Goal: Task Accomplishment & Management: Use online tool/utility

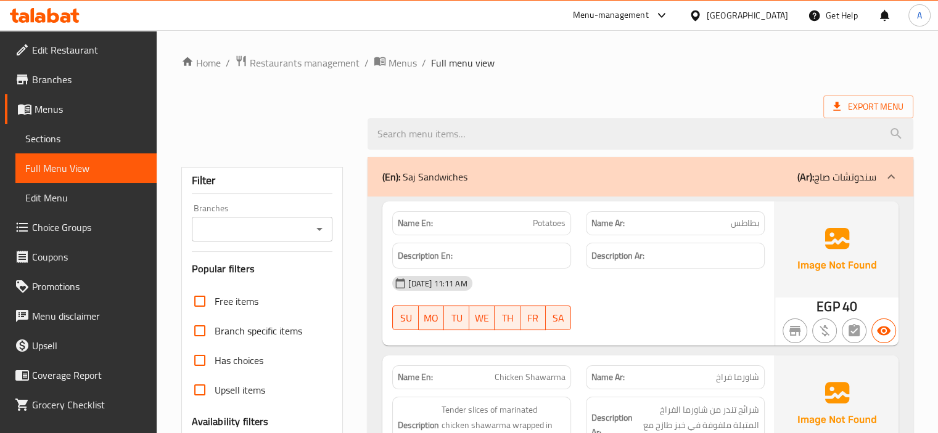
click at [54, 20] on icon at bounding box center [53, 15] width 12 height 15
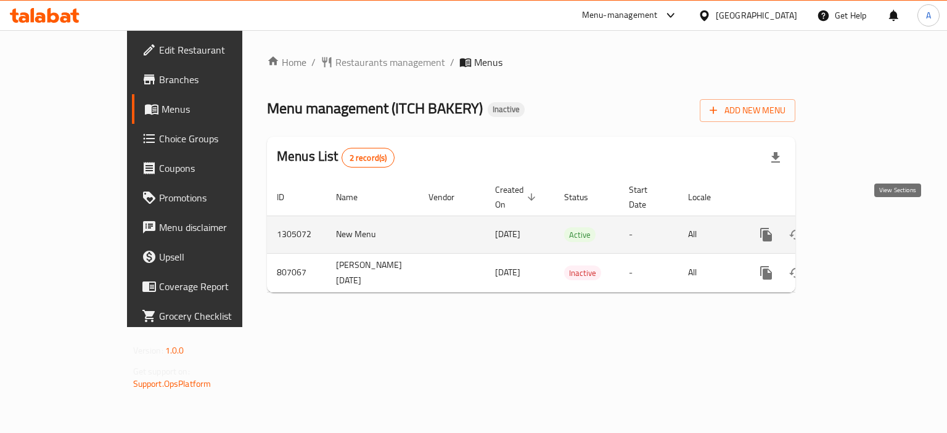
click at [863, 227] on icon "enhanced table" at bounding box center [855, 234] width 15 height 15
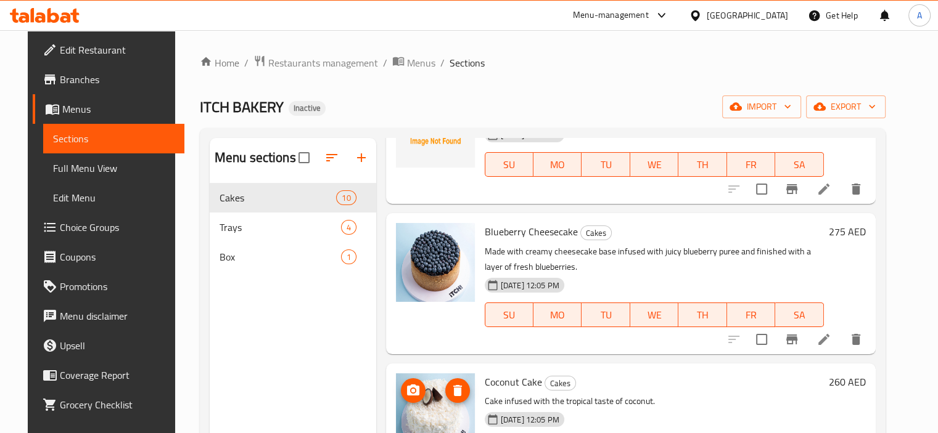
scroll to position [969, 0]
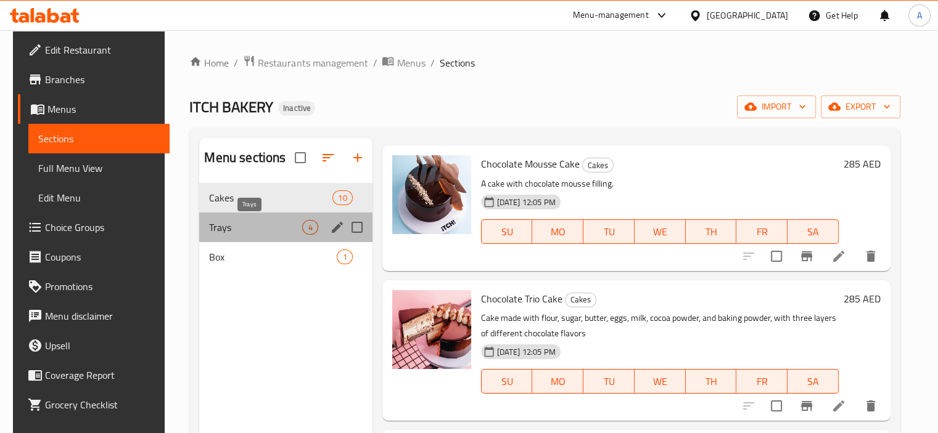
click at [292, 221] on span "Trays" at bounding box center [255, 227] width 93 height 15
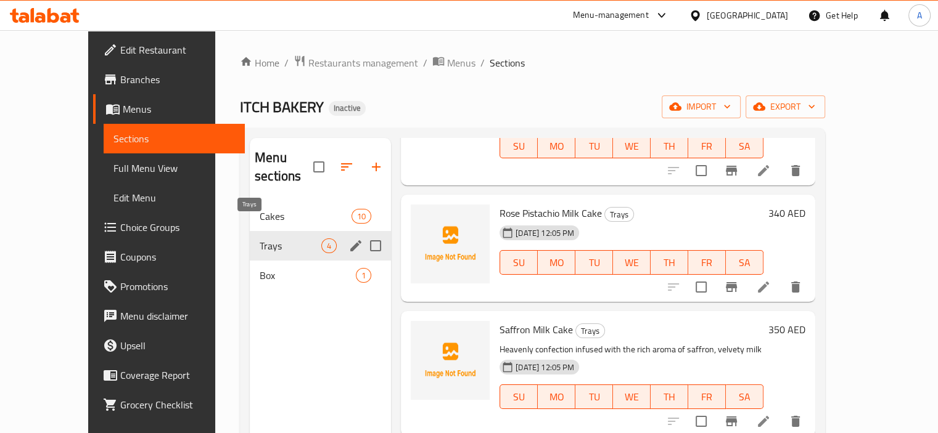
scroll to position [117, 0]
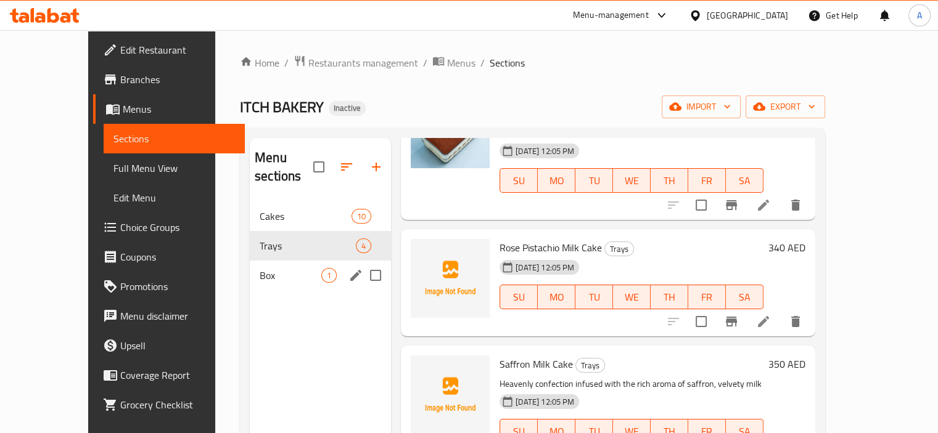
click at [284, 261] on div "Box 1" at bounding box center [320, 276] width 141 height 30
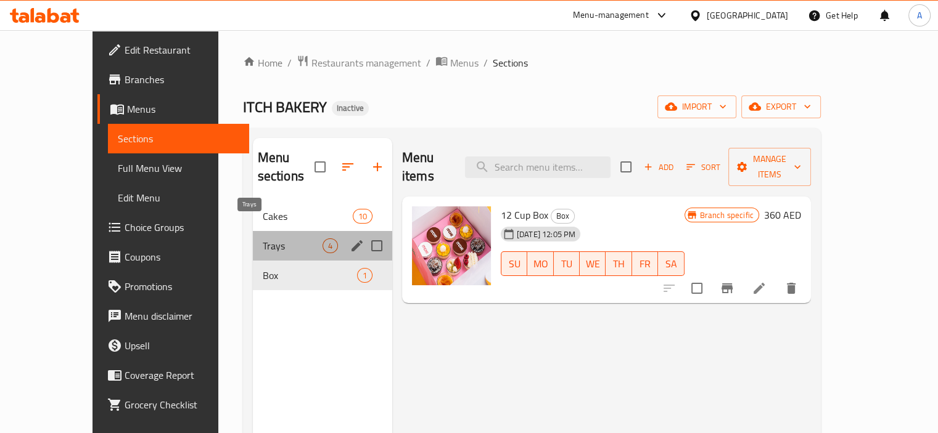
click at [279, 239] on span "Trays" at bounding box center [293, 246] width 60 height 15
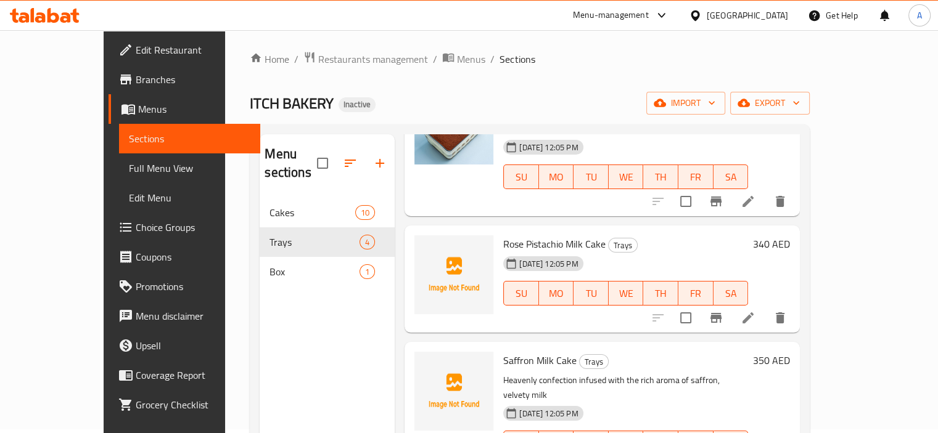
scroll to position [173, 0]
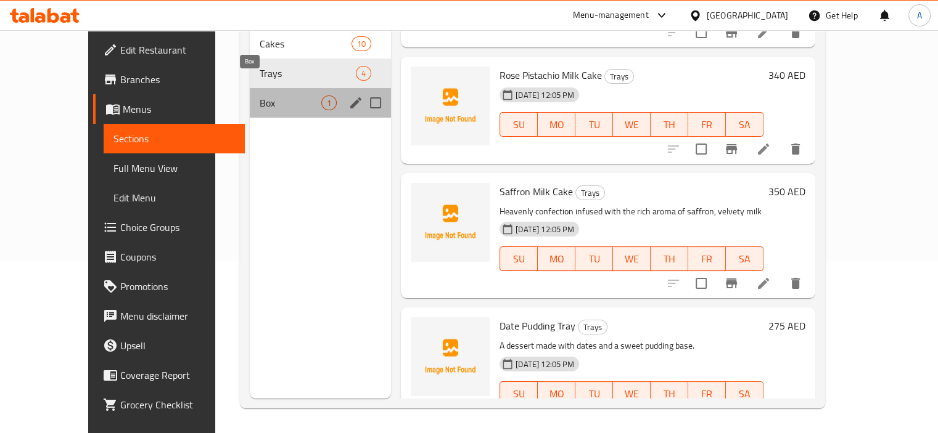
click at [290, 96] on span "Box" at bounding box center [291, 103] width 62 height 15
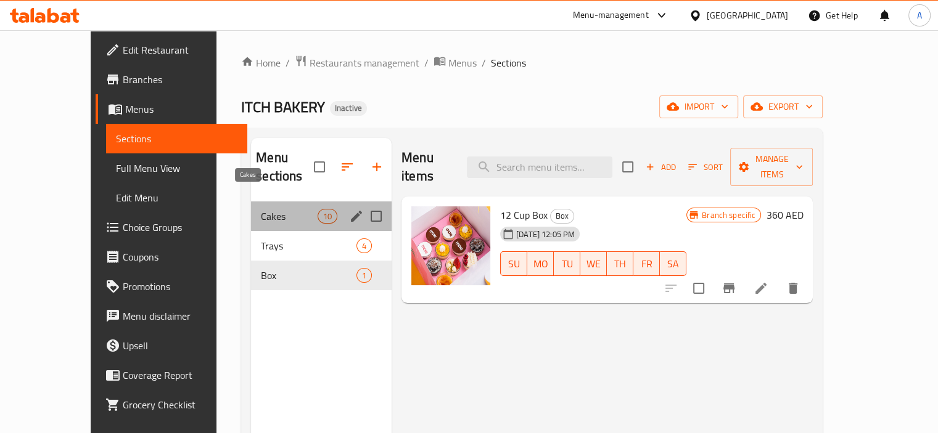
click at [281, 209] on span "Cakes" at bounding box center [289, 216] width 56 height 15
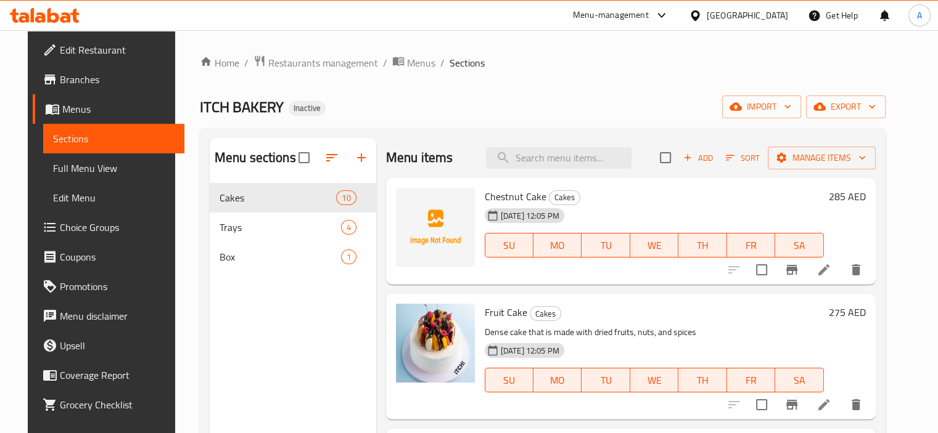
click at [79, 165] on span "Full Menu View" at bounding box center [113, 168] width 121 height 15
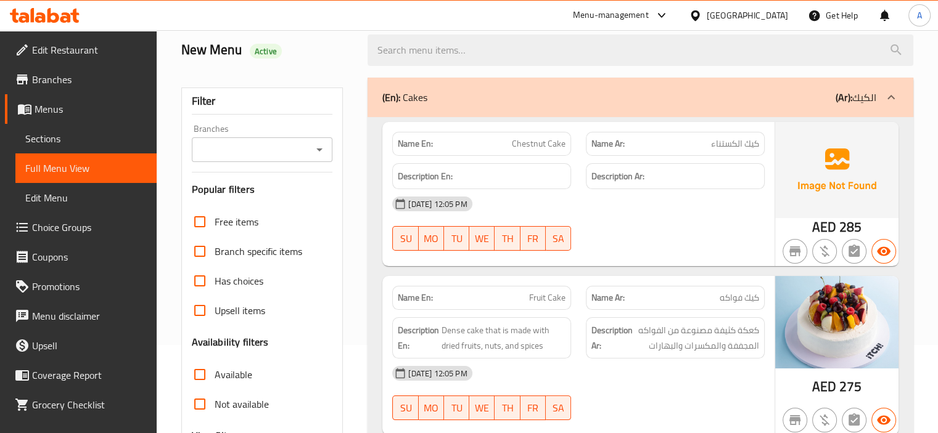
scroll to position [185, 0]
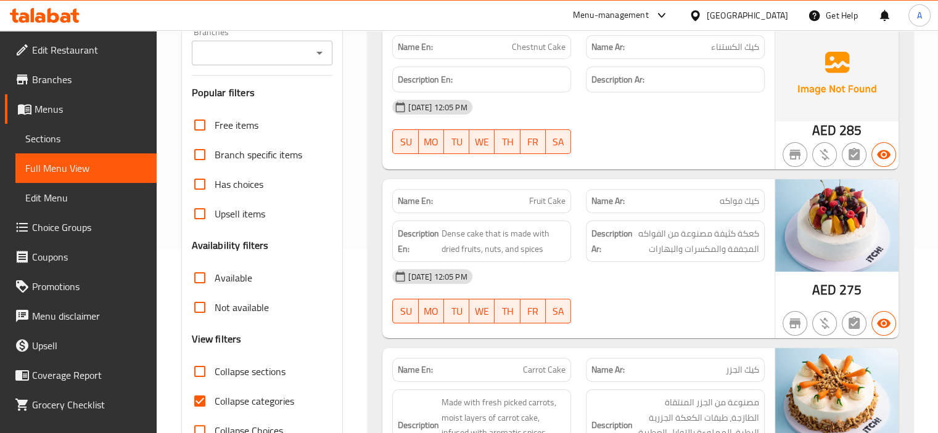
click at [59, 12] on icon at bounding box center [45, 15] width 70 height 15
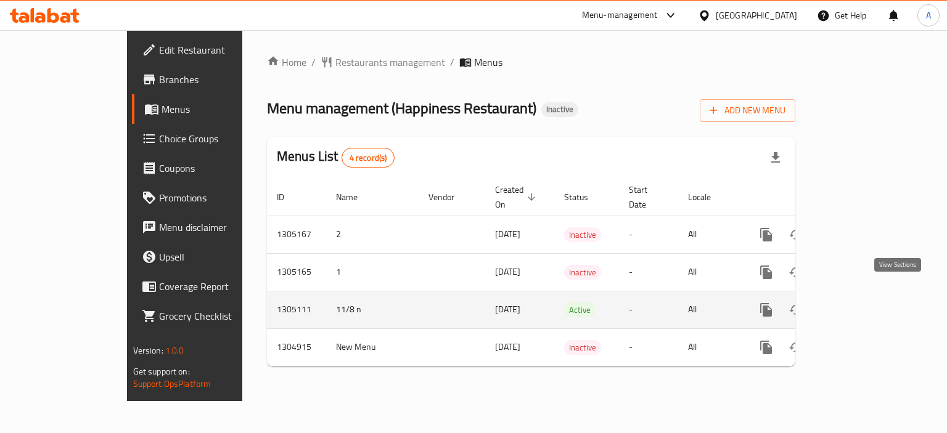
click at [861, 305] on icon "enhanced table" at bounding box center [855, 310] width 11 height 11
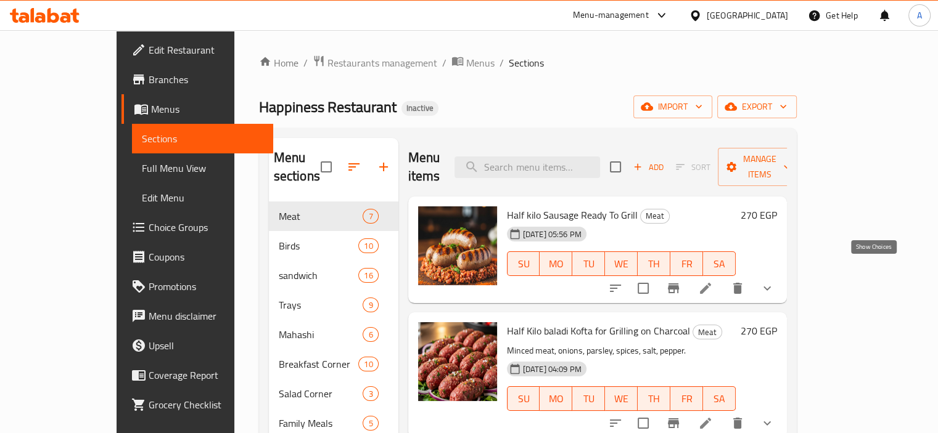
click at [774, 281] on icon "show more" at bounding box center [767, 288] width 15 height 15
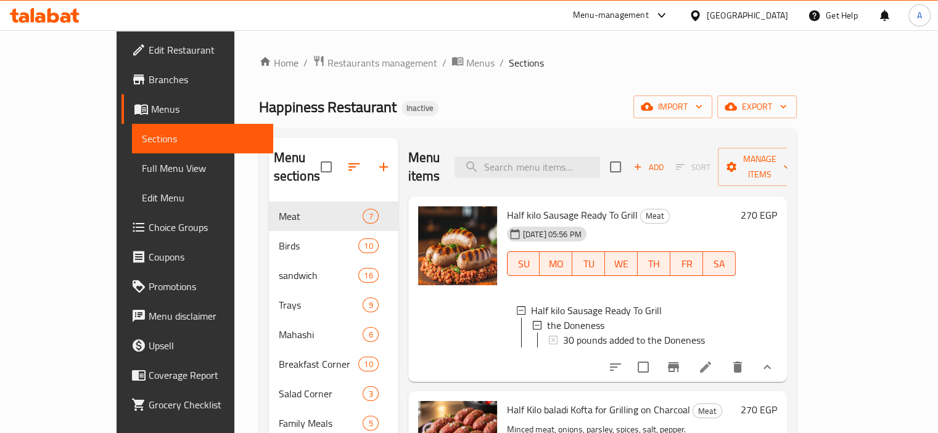
scroll to position [123, 0]
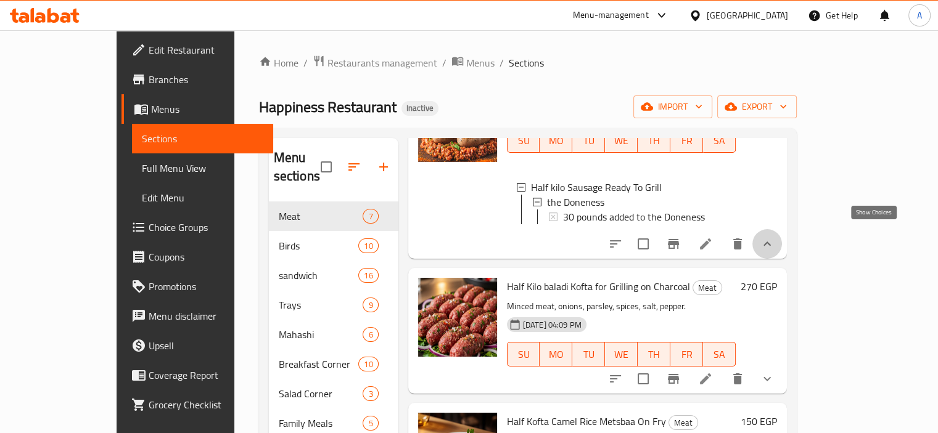
click at [774, 240] on icon "show more" at bounding box center [767, 244] width 15 height 15
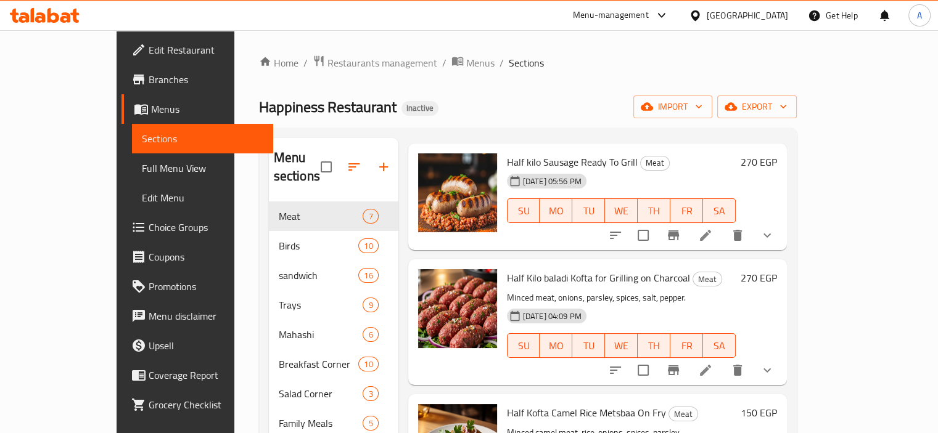
scroll to position [0, 0]
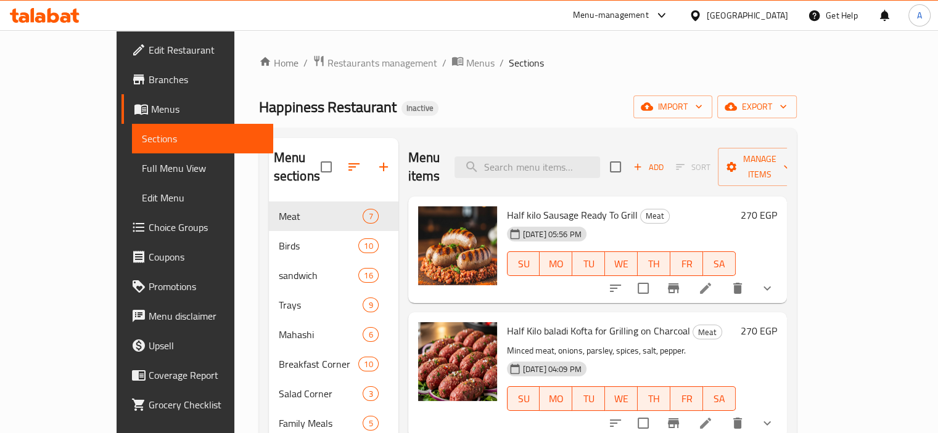
click at [142, 167] on span "Full Menu View" at bounding box center [202, 168] width 121 height 15
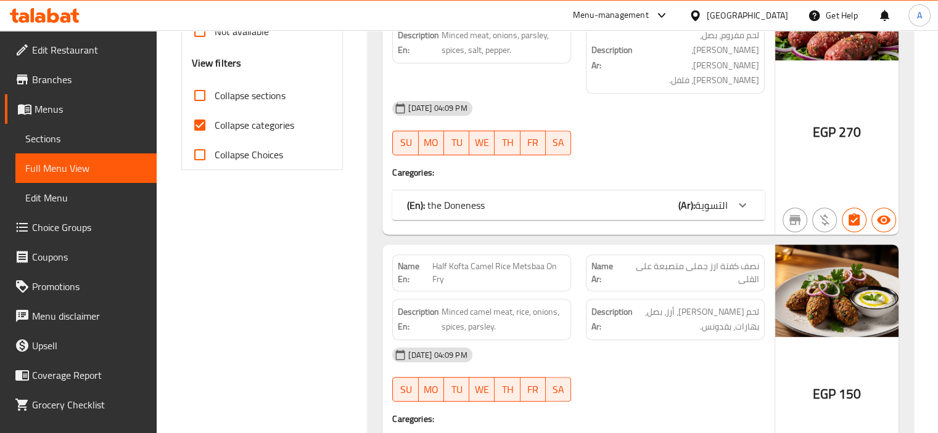
scroll to position [370, 0]
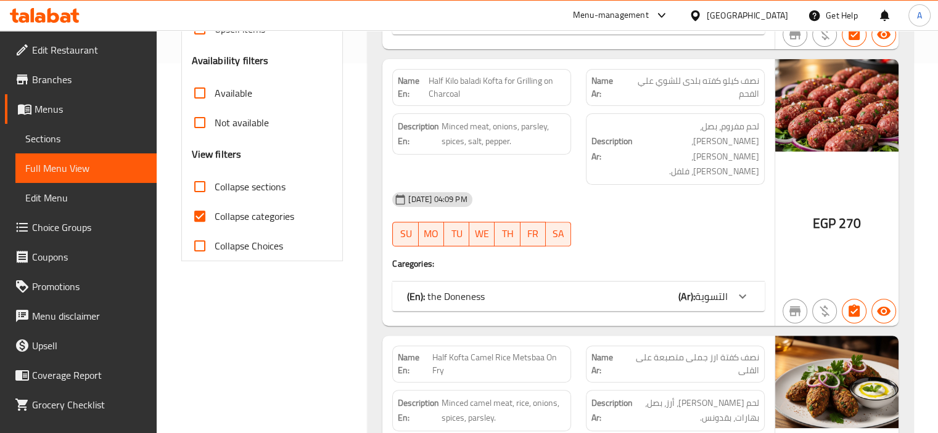
click at [266, 219] on span "Collapse categories" at bounding box center [255, 216] width 80 height 15
click at [215, 219] on input "Collapse categories" at bounding box center [200, 217] width 30 height 30
checkbox input "false"
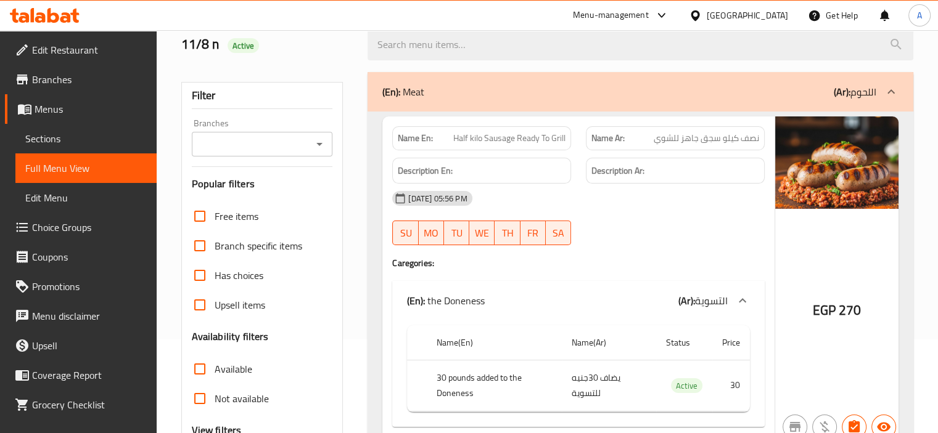
scroll to position [0, 0]
